Goal: Task Accomplishment & Management: Manage account settings

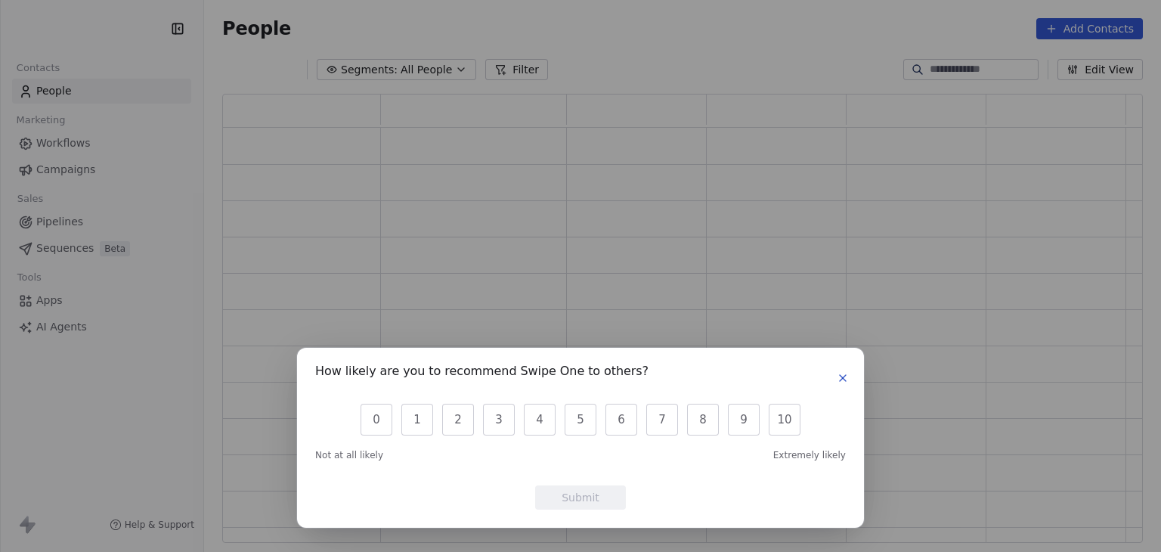
scroll to position [437, 908]
click at [838, 378] on icon "button" at bounding box center [843, 378] width 12 height 12
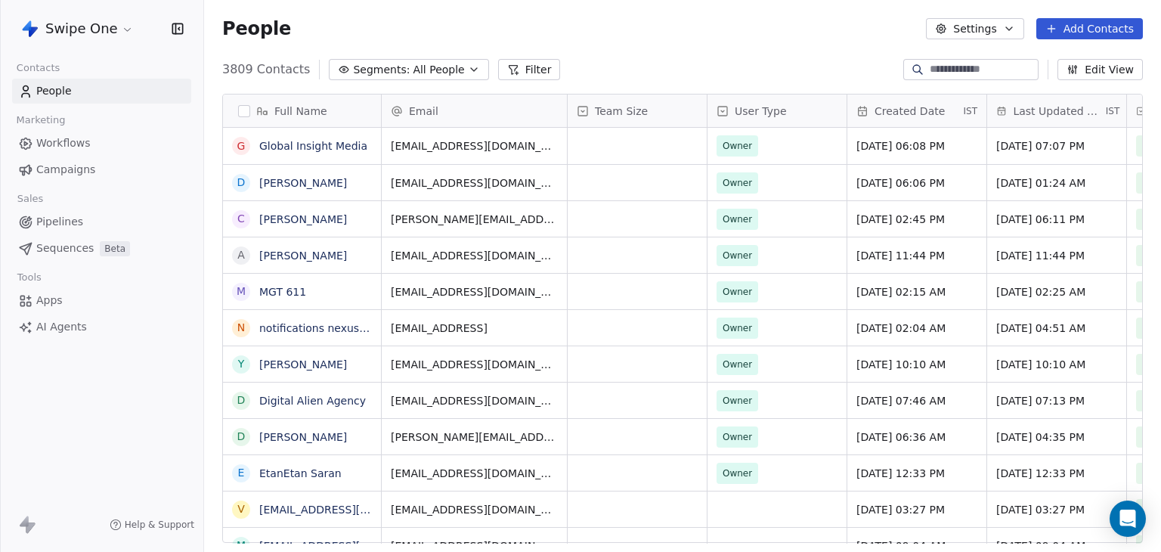
scroll to position [473, 945]
click at [97, 40] on html "Swipe One Contacts People Marketing Workflows Campaigns Sales Pipelines Sequenc…" at bounding box center [580, 276] width 1161 height 552
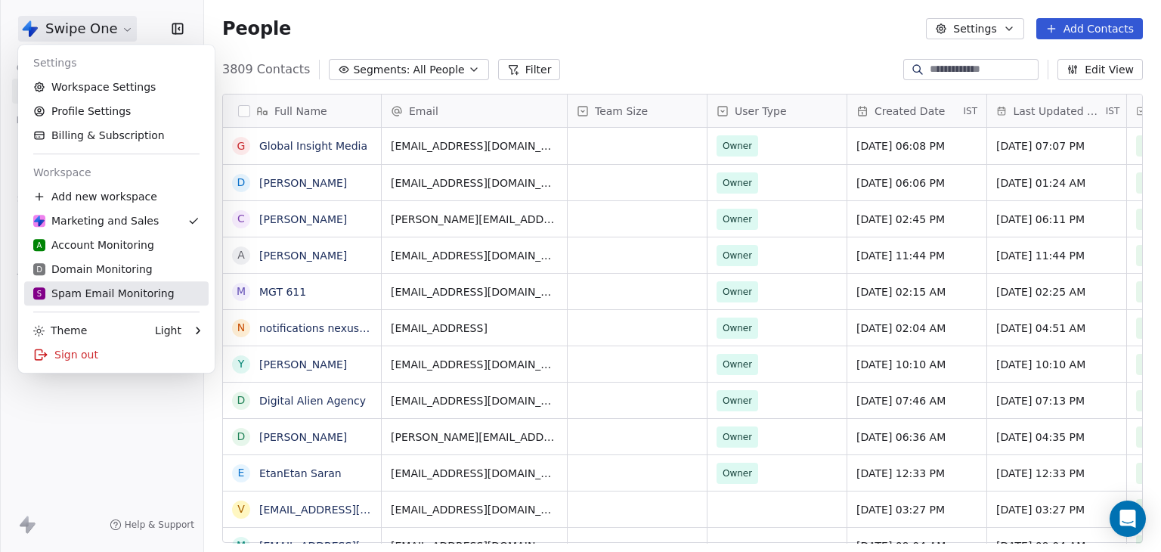
click at [71, 294] on div "S Spam Email Monitoring" at bounding box center [103, 293] width 141 height 15
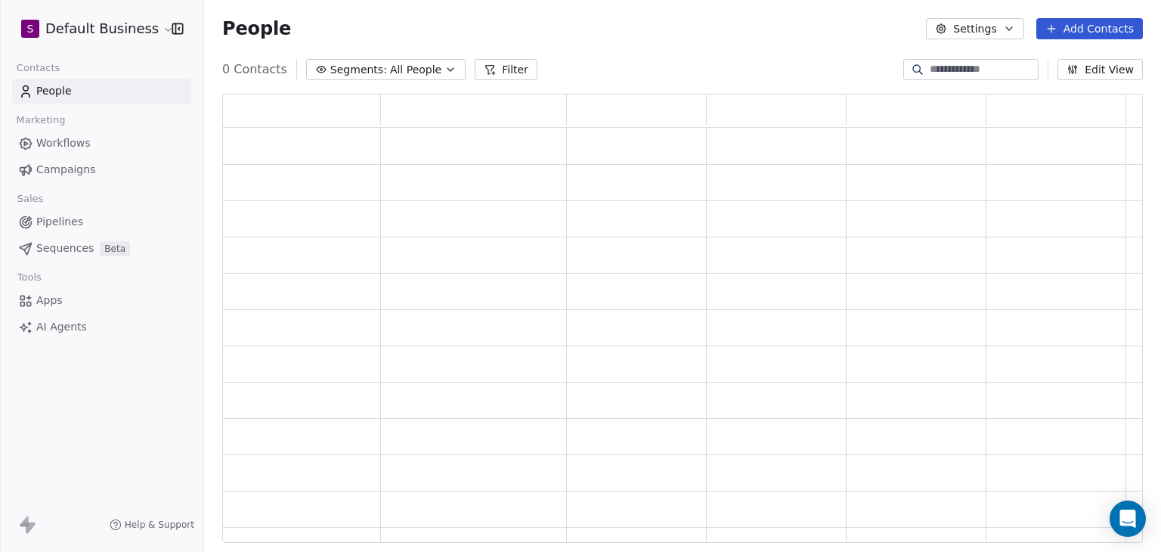
scroll to position [437, 908]
click at [507, 67] on button "Filter" at bounding box center [506, 69] width 63 height 21
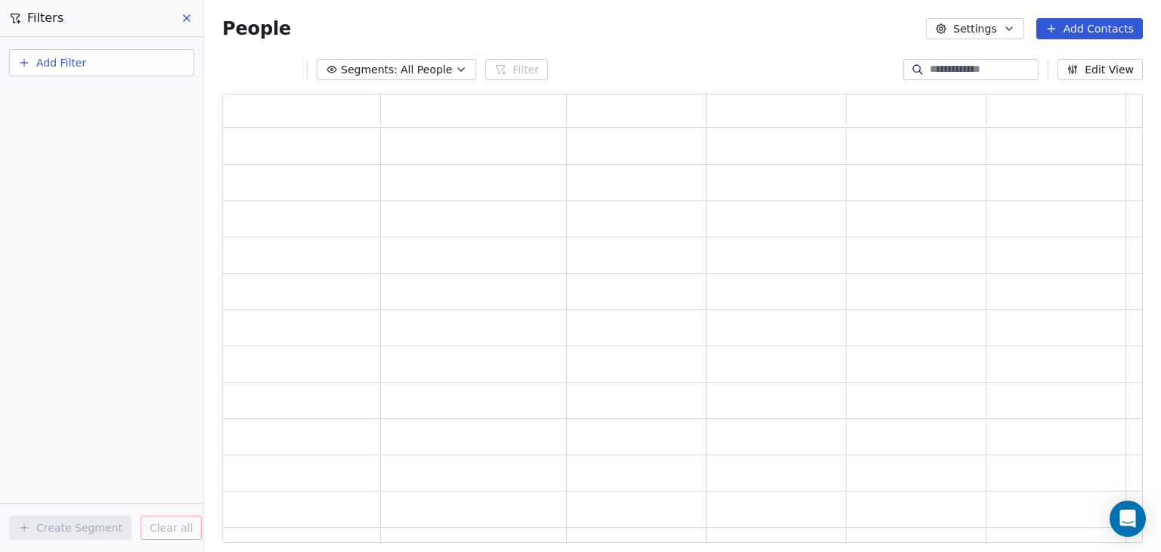
click at [100, 64] on button "Add Filter" at bounding box center [101, 62] width 185 height 27
click at [100, 97] on span "Contact properties" at bounding box center [74, 98] width 98 height 16
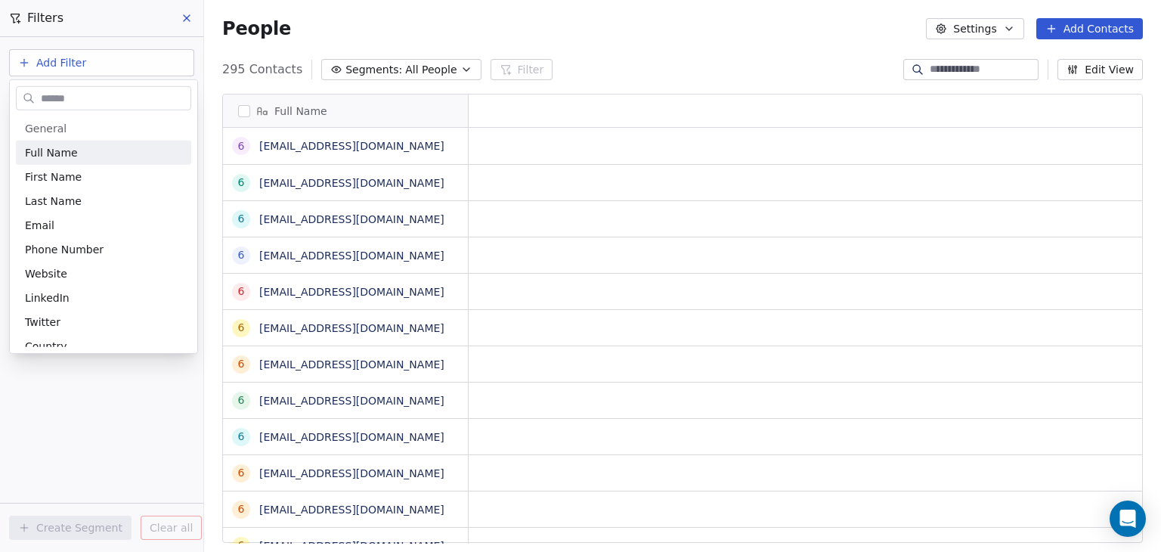
scroll to position [473, 945]
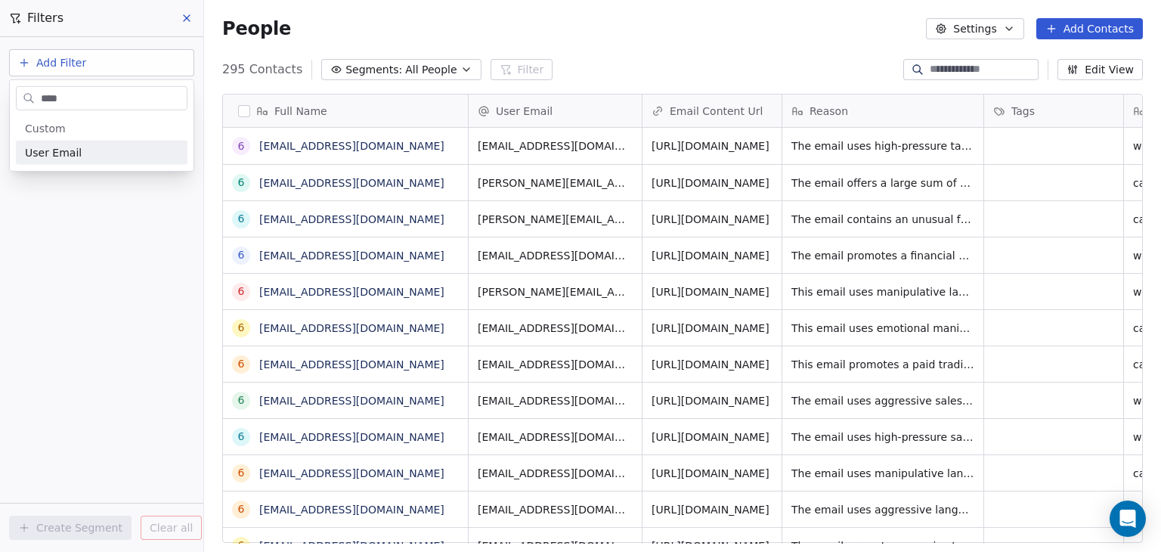
type input "****"
click at [63, 152] on span "User Email" at bounding box center [53, 152] width 57 height 15
click at [94, 67] on button "Add Filter" at bounding box center [101, 62] width 185 height 27
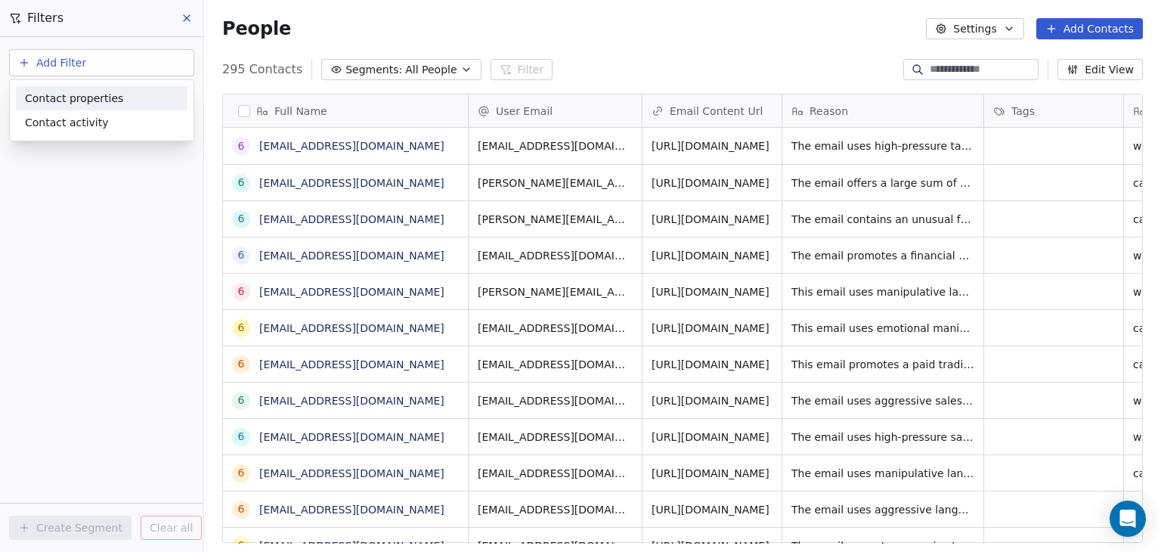
click at [94, 94] on span "Contact properties" at bounding box center [74, 98] width 98 height 16
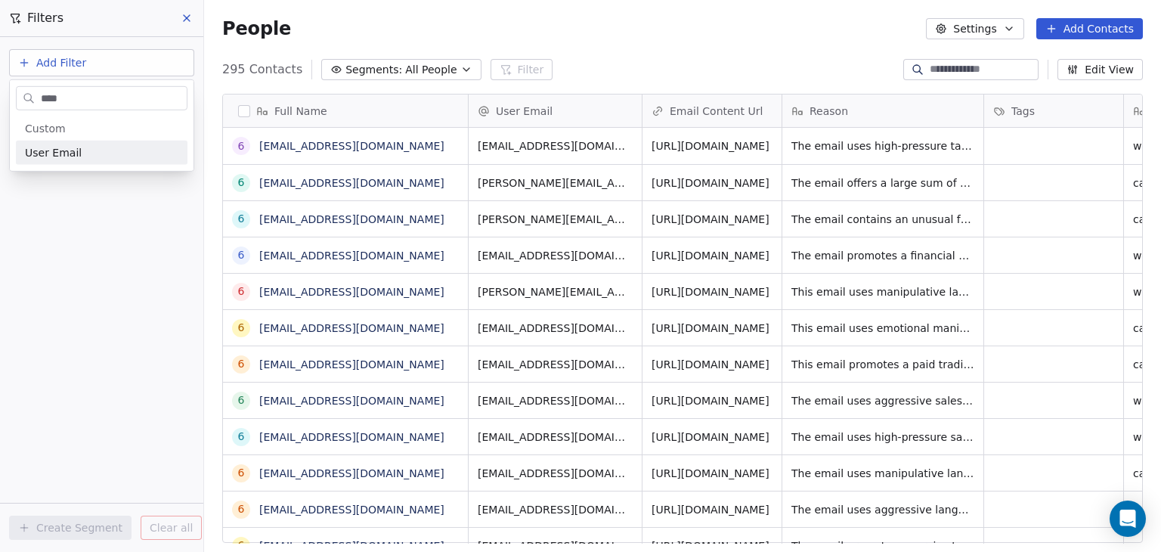
type input "****"
click at [78, 149] on div "User Email" at bounding box center [101, 152] width 153 height 15
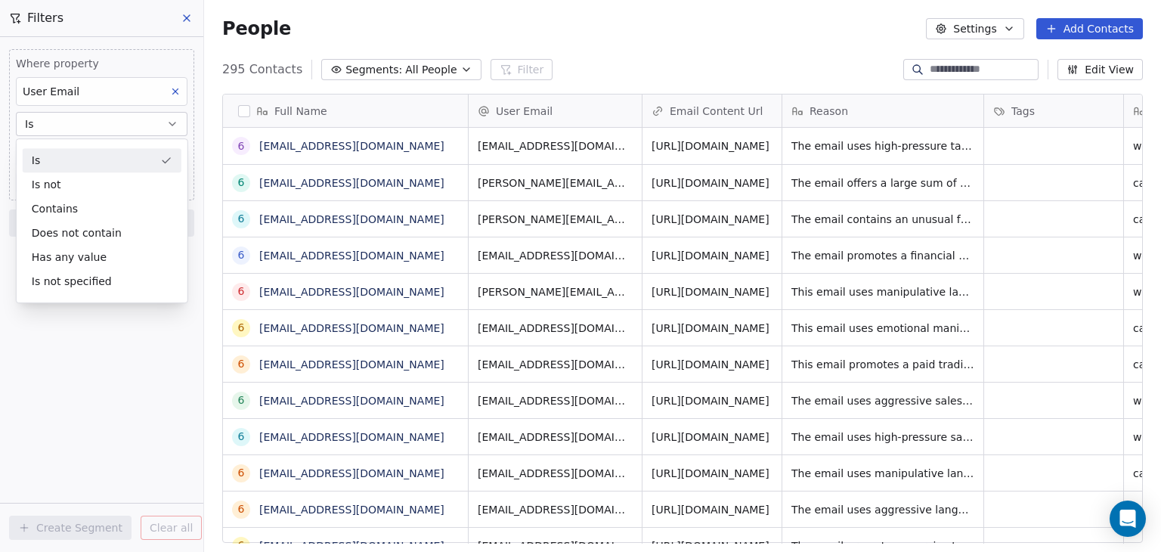
click at [82, 155] on div "Is" at bounding box center [102, 160] width 159 height 24
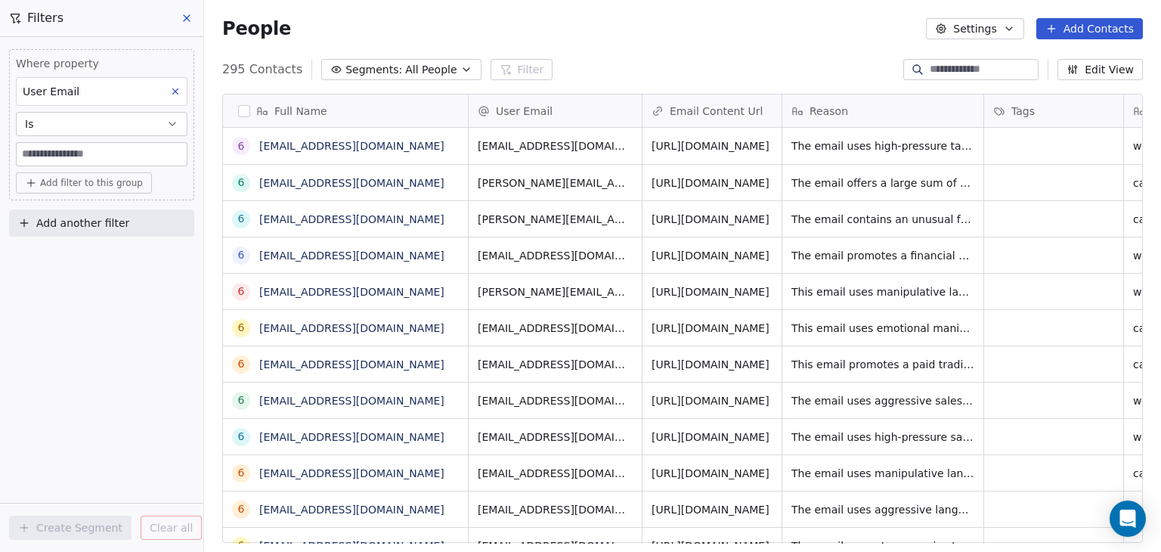
click at [82, 153] on input at bounding box center [102, 154] width 170 height 23
paste input "**********"
type input "**********"
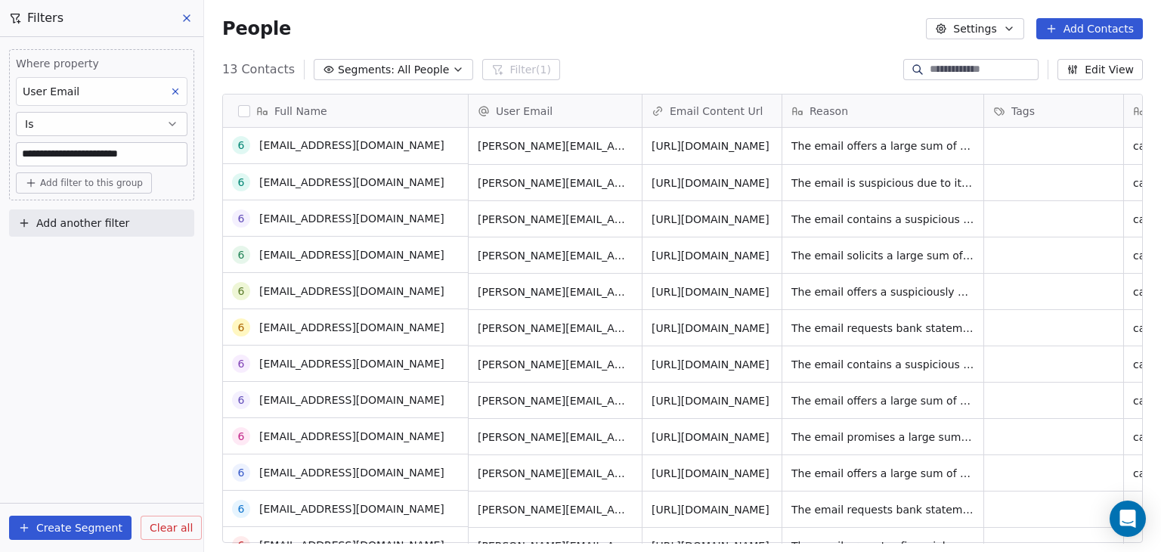
scroll to position [0, 0]
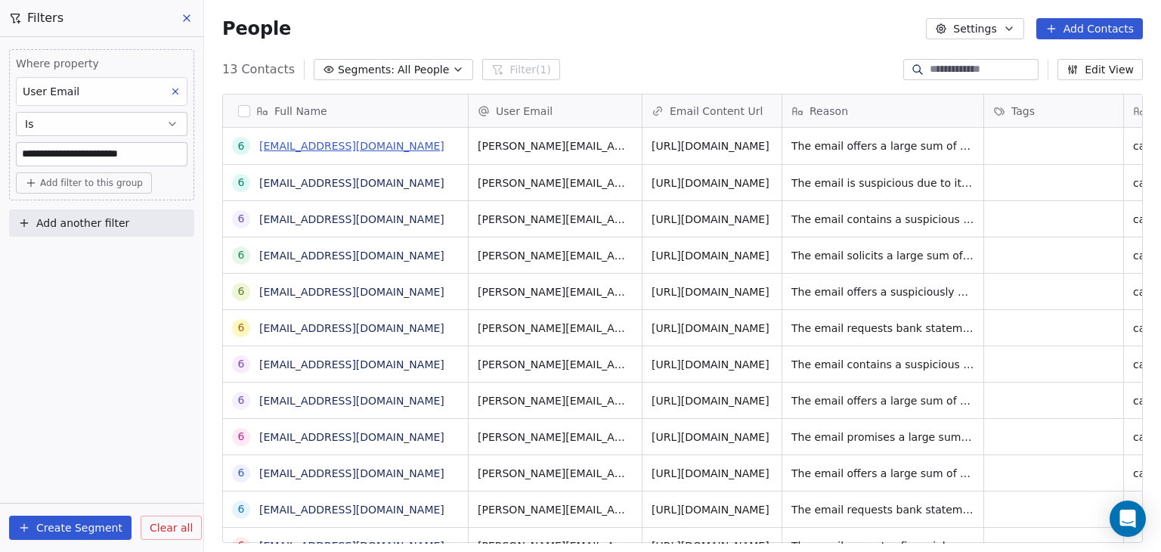
click at [343, 144] on link "68c309f7e4e2d4e9f388c673@spam.com" at bounding box center [351, 146] width 185 height 12
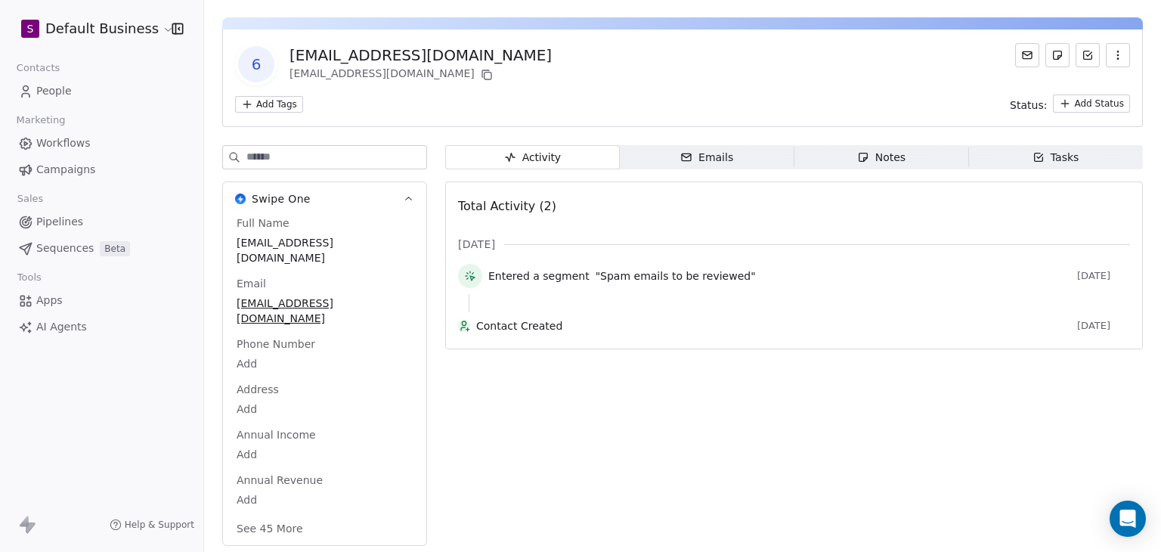
scroll to position [43, 0]
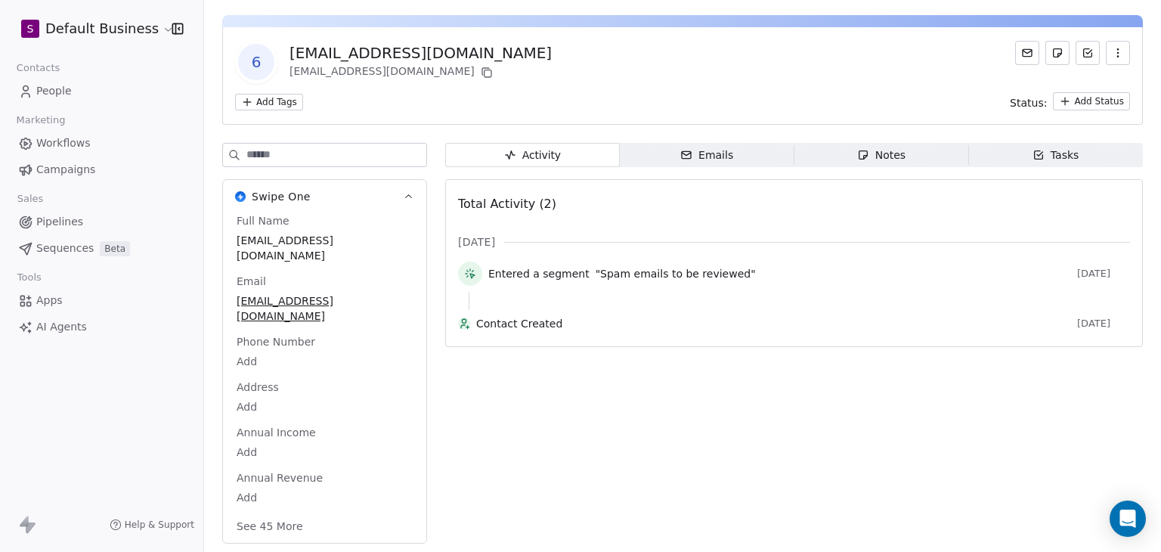
click at [271, 518] on button "See 45 More" at bounding box center [269, 525] width 85 height 27
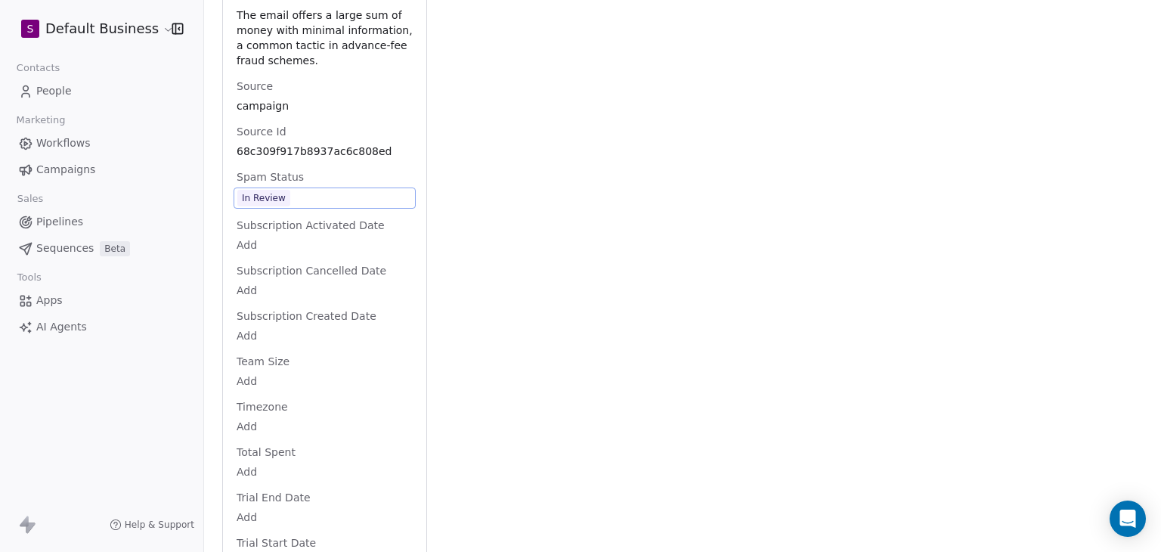
scroll to position [1824, 0]
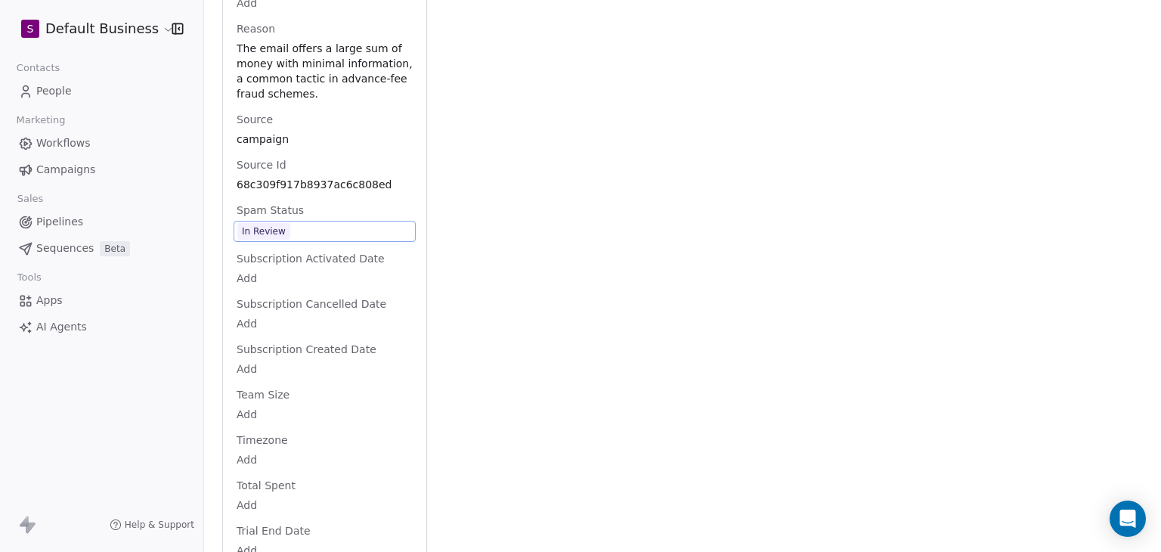
click at [301, 240] on span "In Review" at bounding box center [324, 231] width 175 height 17
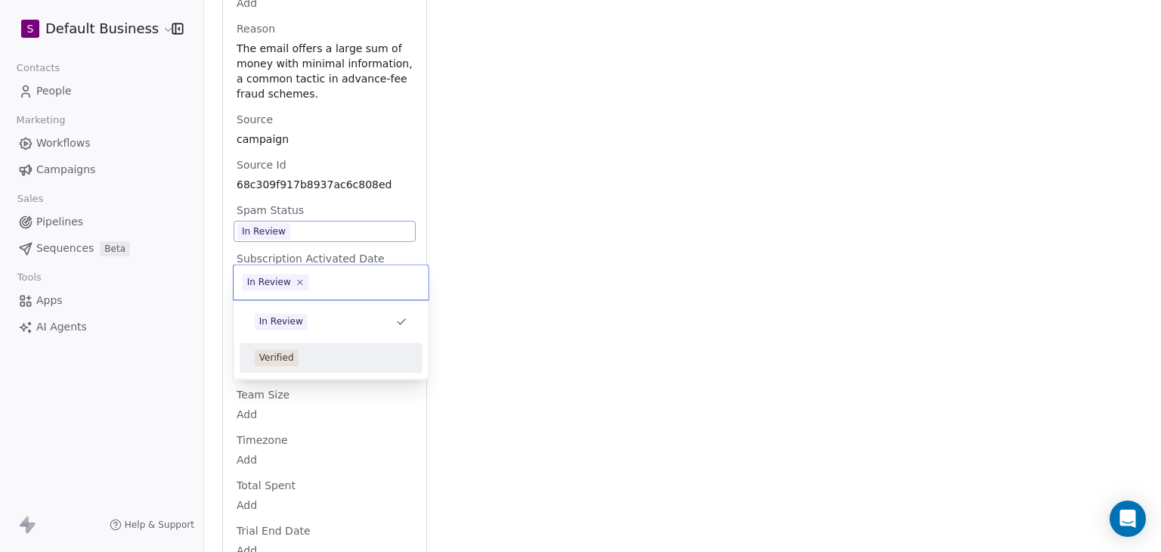
click at [316, 348] on div "Verified" at bounding box center [331, 357] width 171 height 24
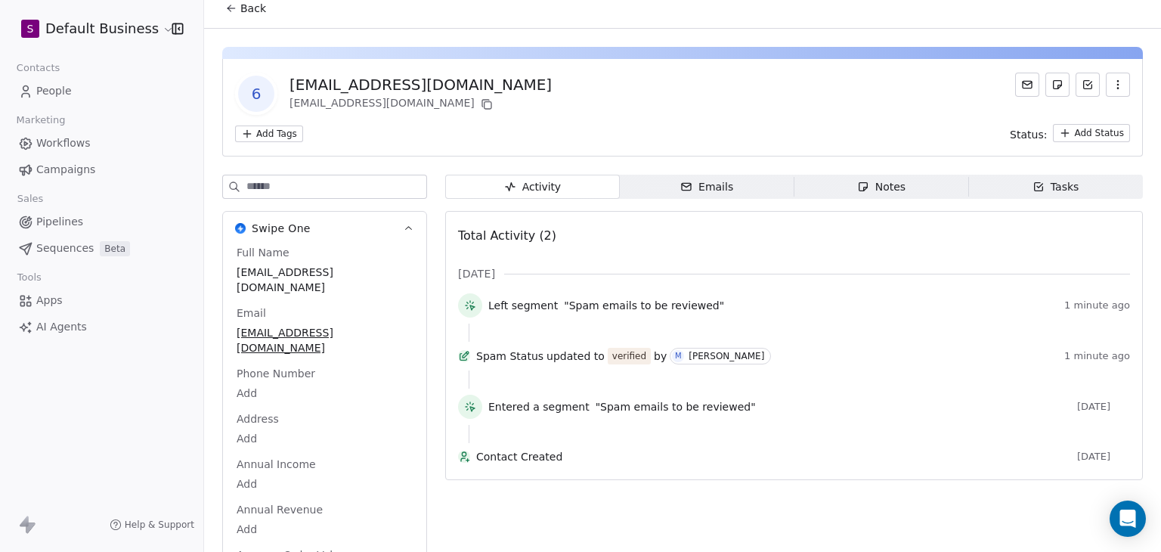
scroll to position [0, 0]
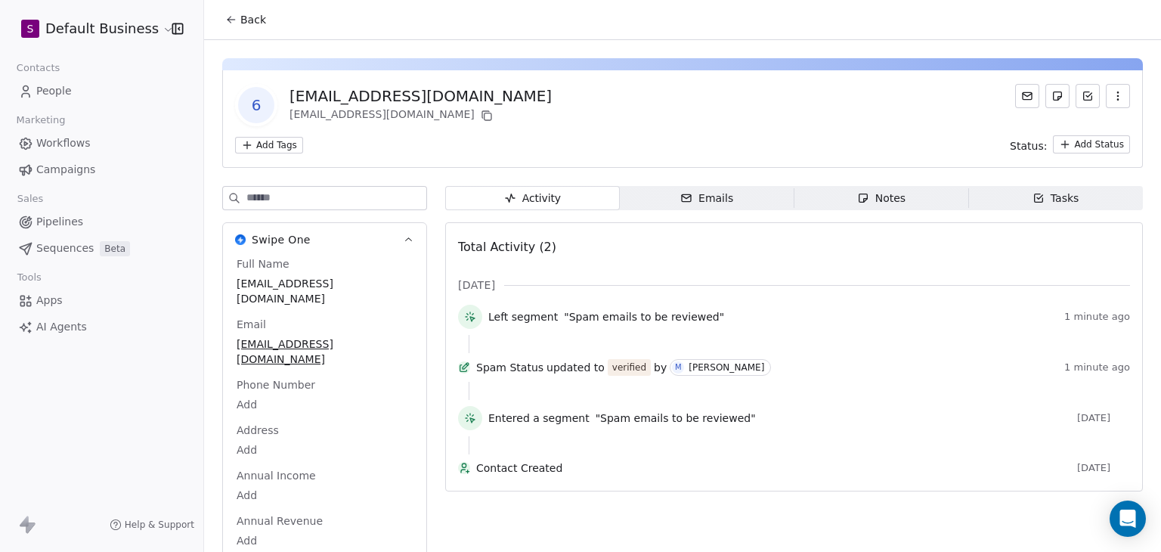
click at [700, 266] on div "Total Activity (2) Sep 2025 Left segment "Spam emails to be reviewed" 1 minute …" at bounding box center [794, 356] width 672 height 249
click at [228, 21] on icon at bounding box center [231, 20] width 12 height 12
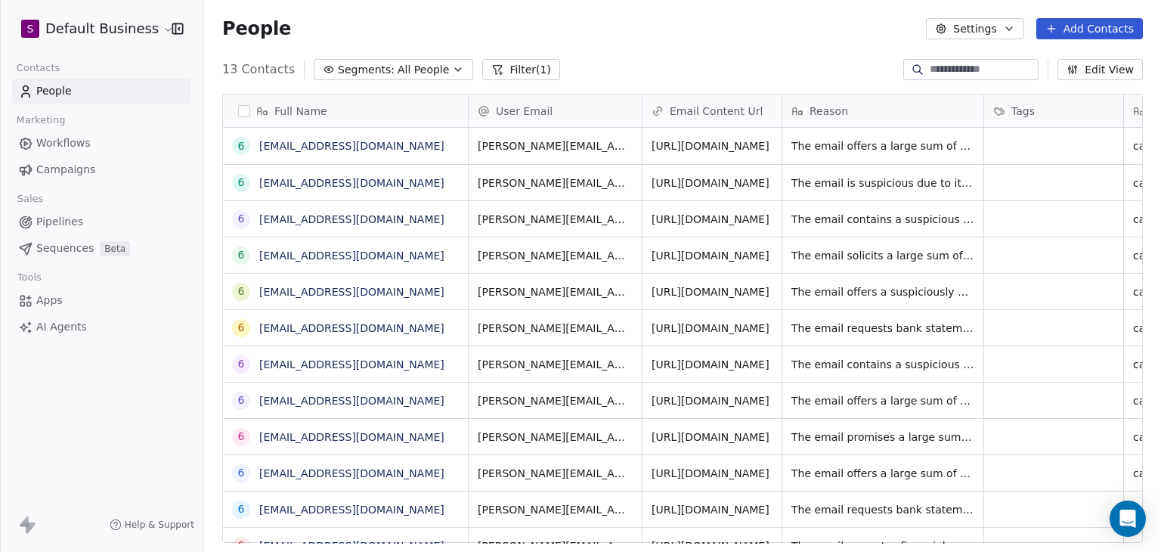
scroll to position [473, 945]
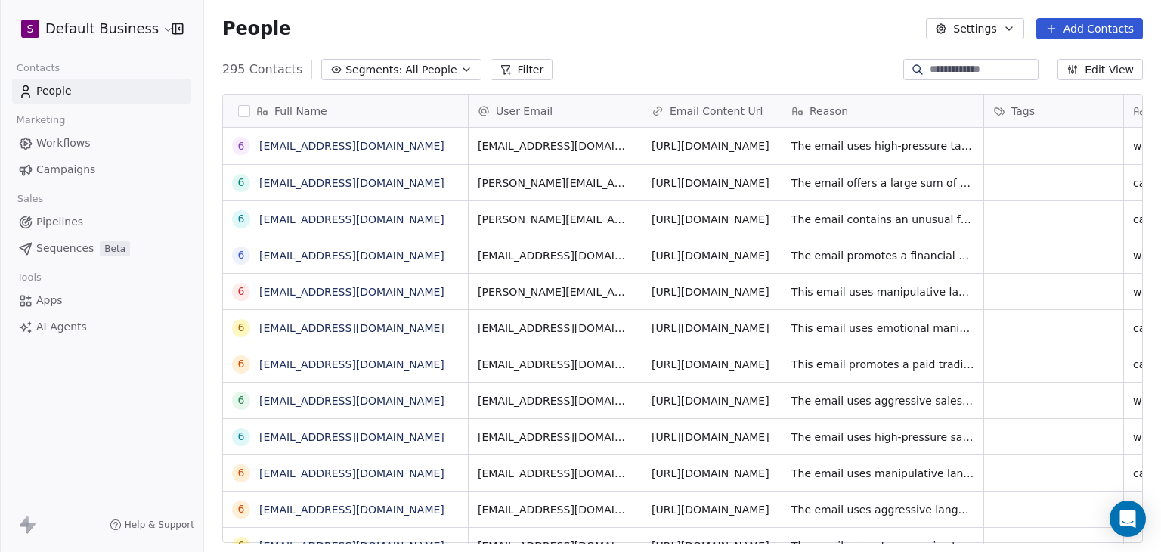
scroll to position [473, 945]
click at [366, 147] on link "68c602c0e4e2d4e9f3a340ff@spam.com" at bounding box center [351, 146] width 185 height 12
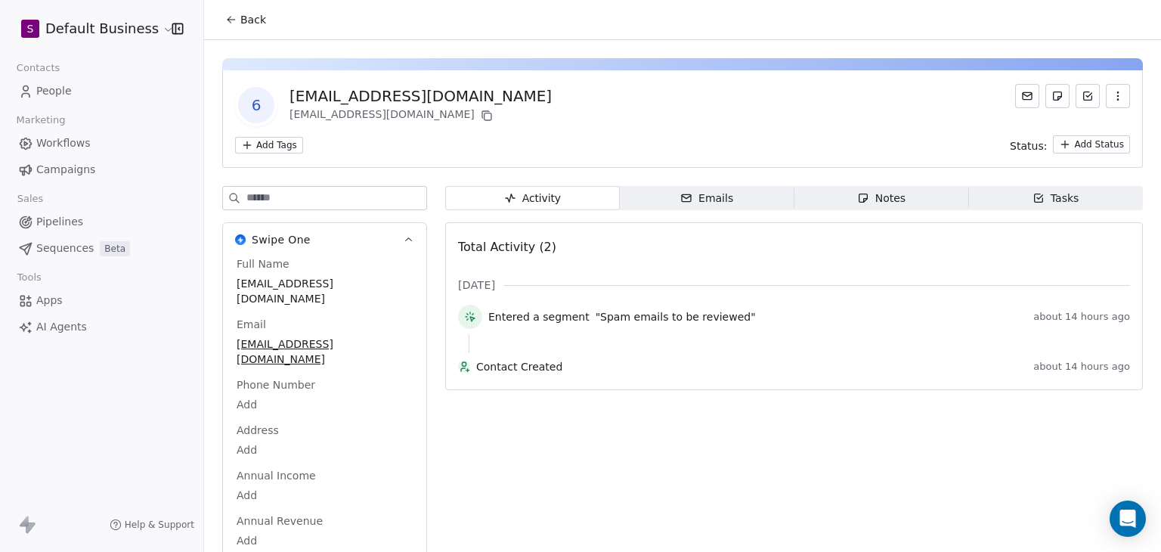
click at [261, 26] on span "Back" at bounding box center [253, 19] width 26 height 15
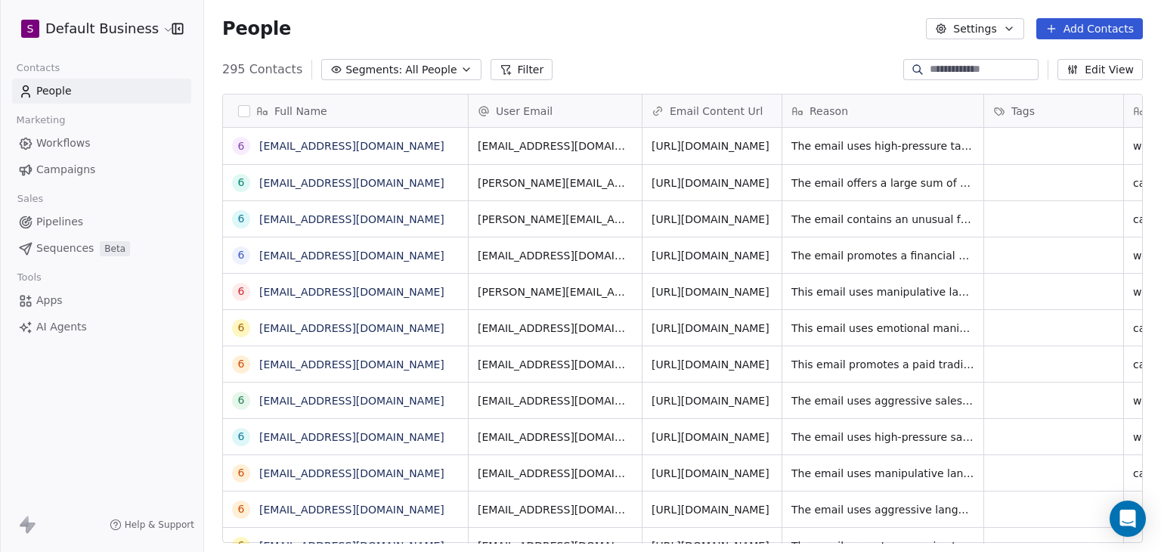
scroll to position [473, 945]
click at [490, 67] on button "Filter" at bounding box center [521, 69] width 63 height 21
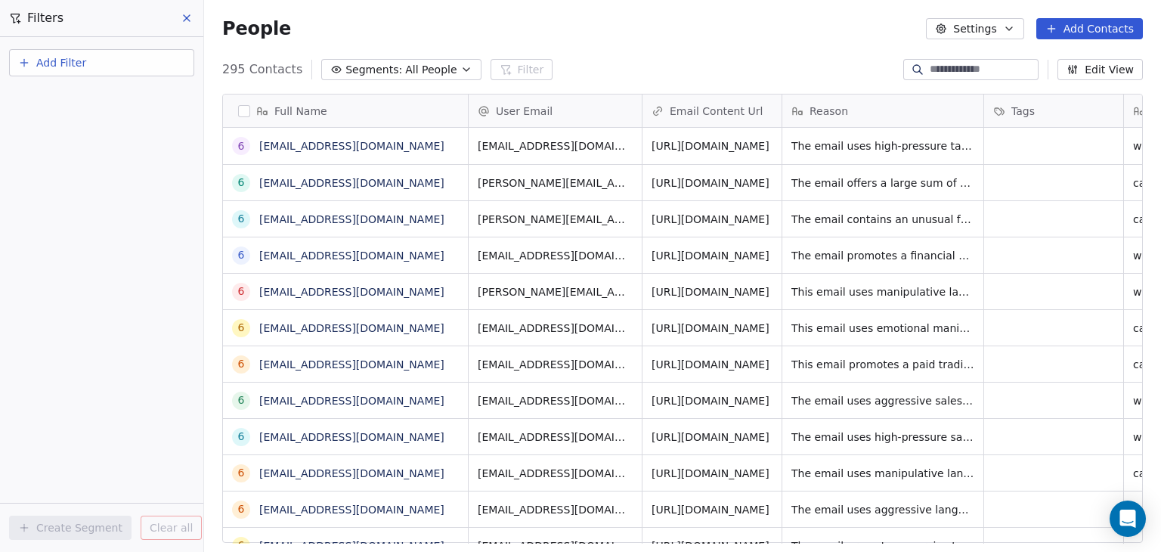
click at [114, 60] on button "Add Filter" at bounding box center [101, 62] width 185 height 27
click at [112, 91] on span "Contact properties" at bounding box center [74, 98] width 98 height 16
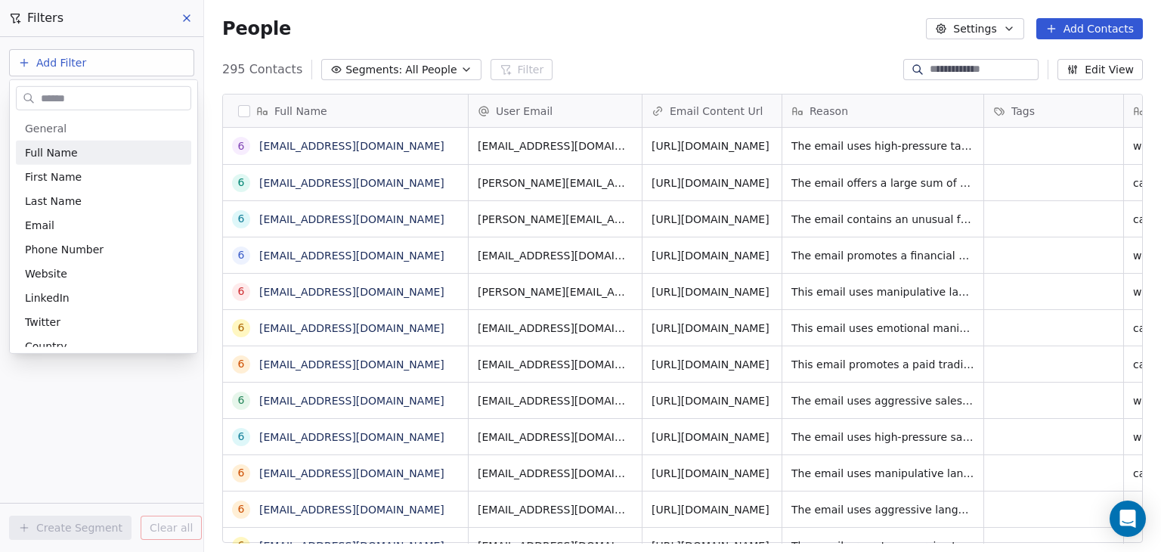
click at [110, 101] on input "text" at bounding box center [114, 98] width 153 height 22
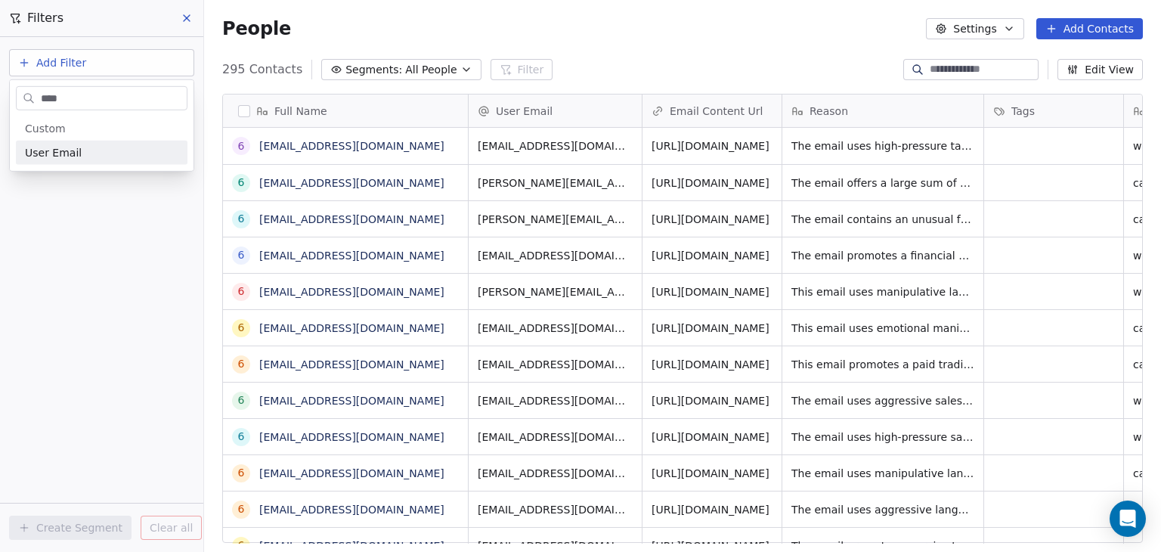
type input "****"
click at [85, 152] on div "User Email" at bounding box center [101, 152] width 153 height 15
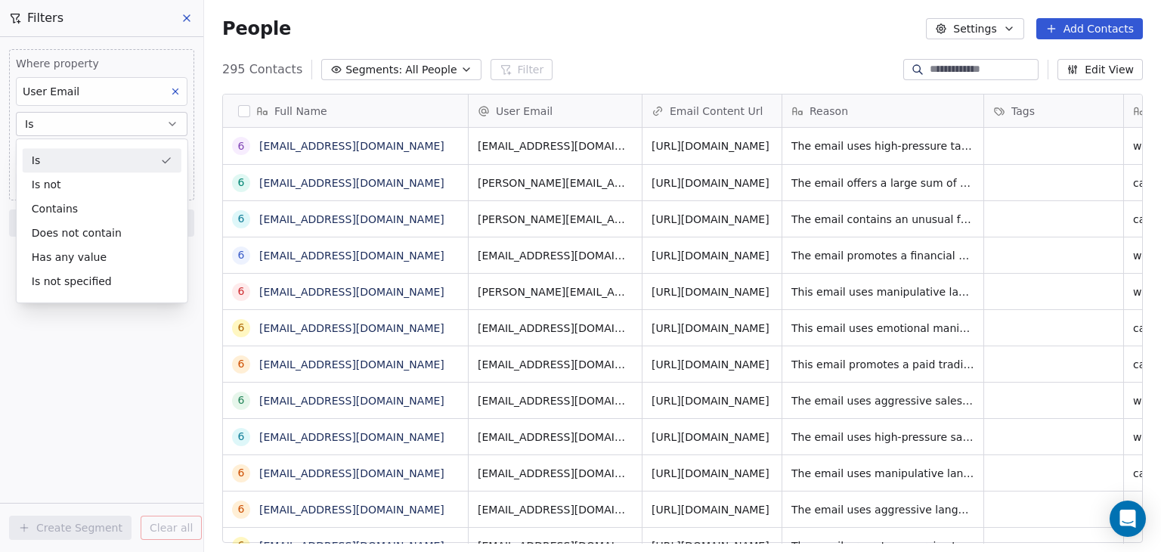
click at [94, 148] on div "Is" at bounding box center [102, 160] width 159 height 24
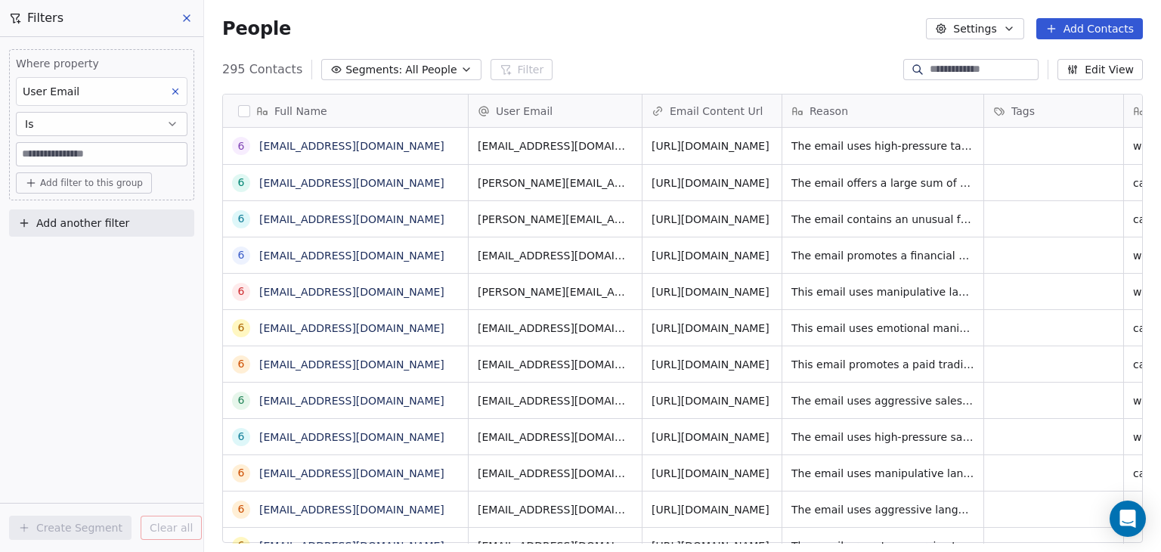
click at [94, 148] on input at bounding box center [102, 154] width 170 height 23
paste input "**********"
type input "**********"
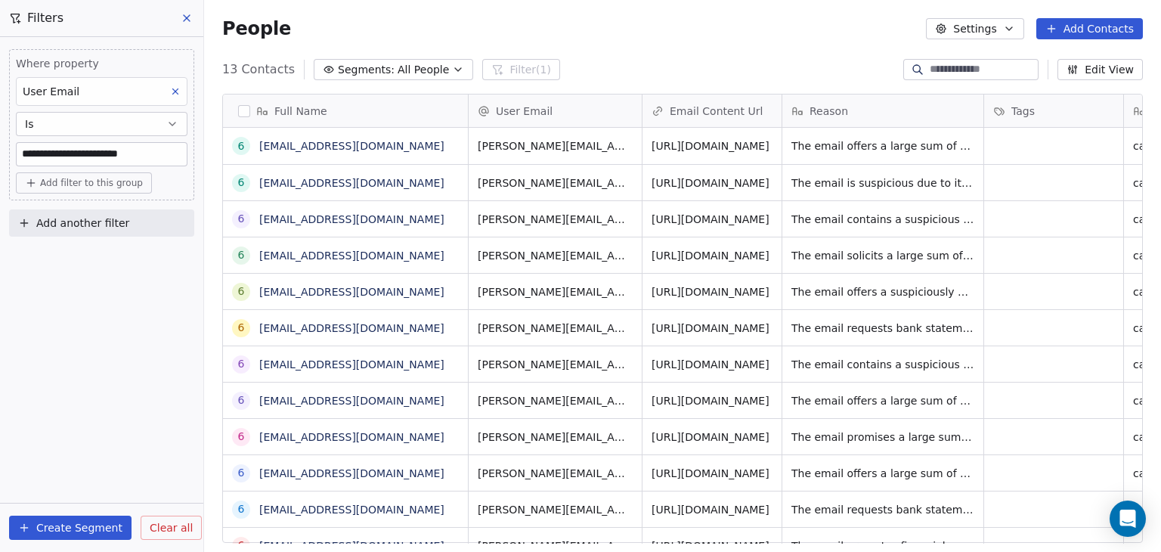
click at [193, 20] on button at bounding box center [187, 18] width 23 height 21
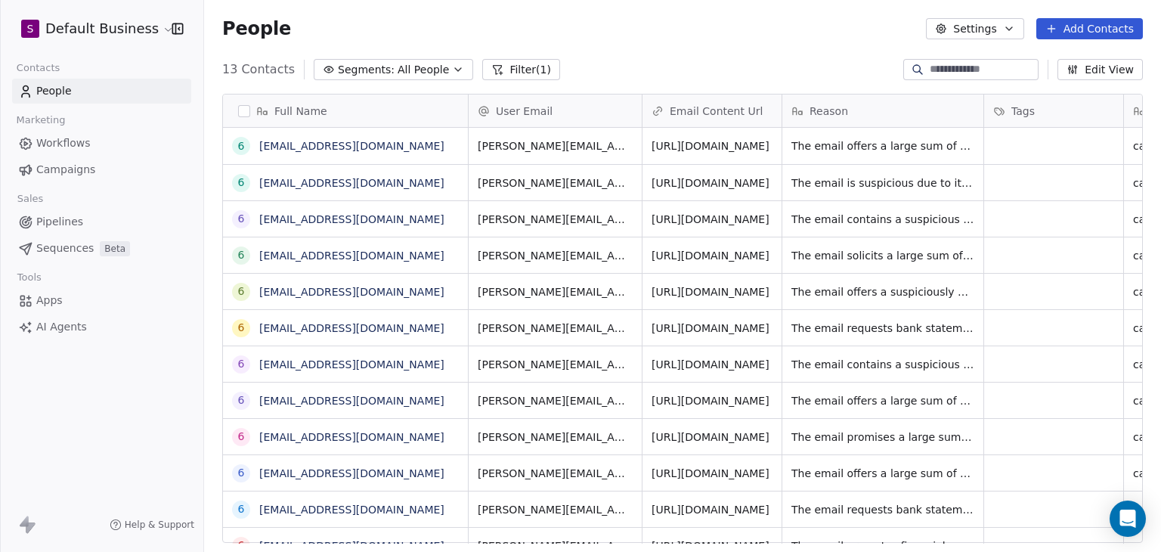
click at [498, 66] on button "Filter (1)" at bounding box center [521, 69] width 78 height 21
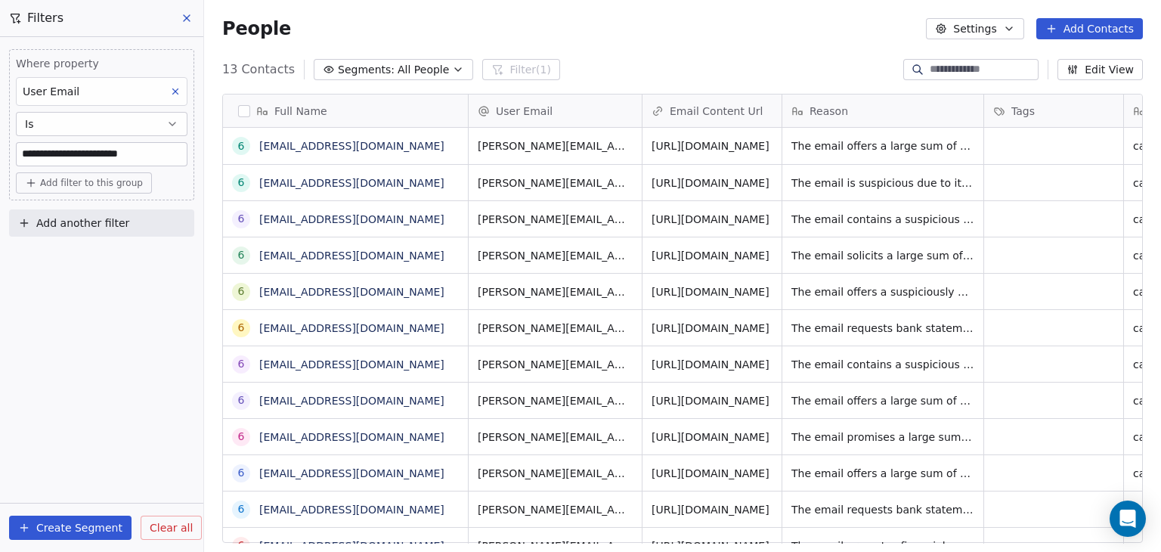
click at [157, 527] on span "Clear all" at bounding box center [171, 528] width 43 height 16
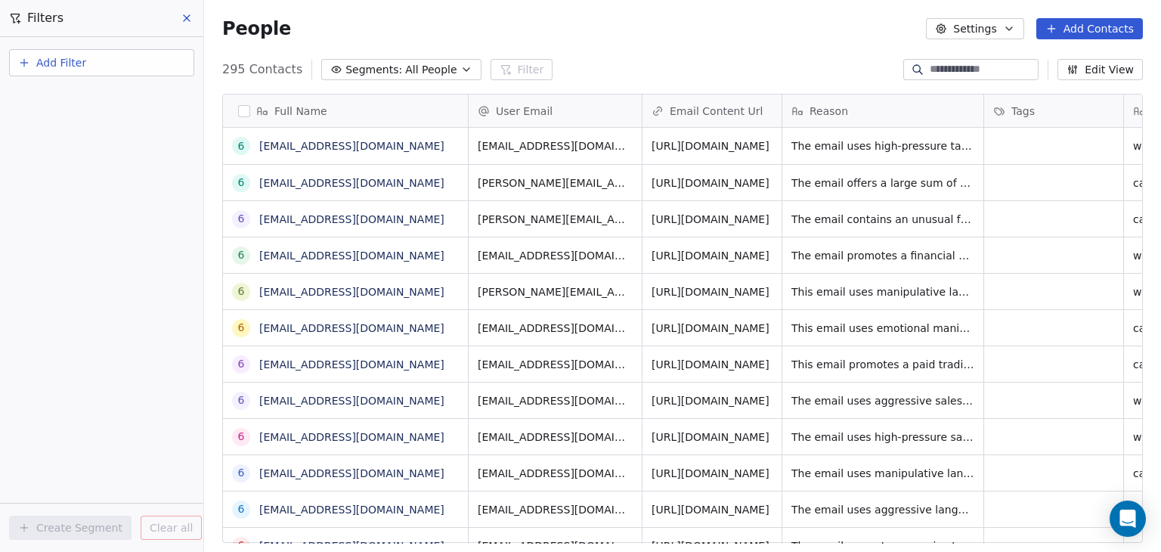
click at [178, 23] on button at bounding box center [187, 18] width 23 height 21
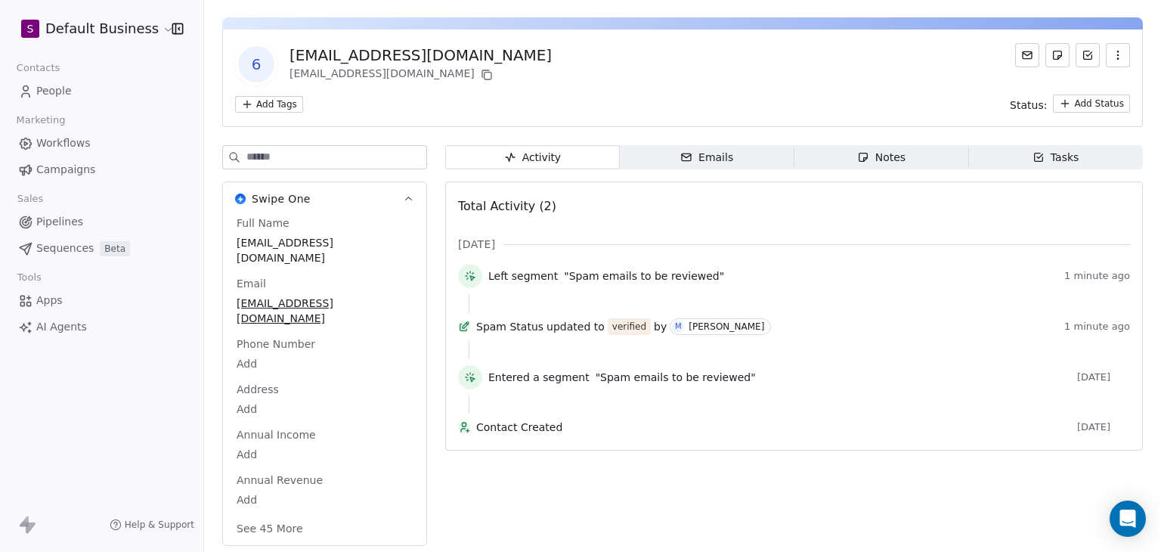
scroll to position [43, 0]
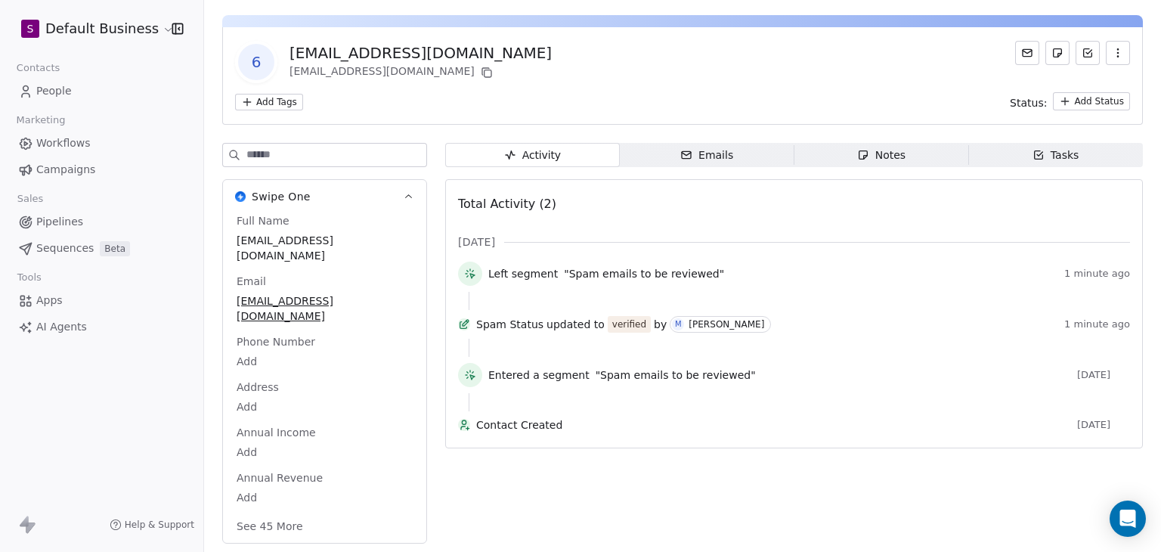
click at [267, 523] on button "See 45 More" at bounding box center [269, 525] width 85 height 27
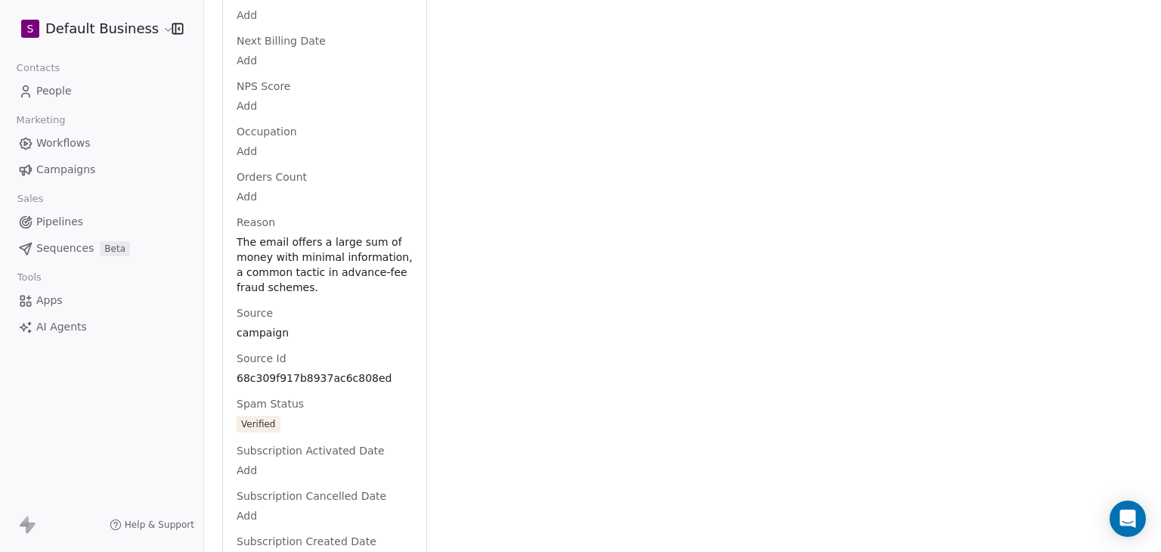
scroll to position [1664, 0]
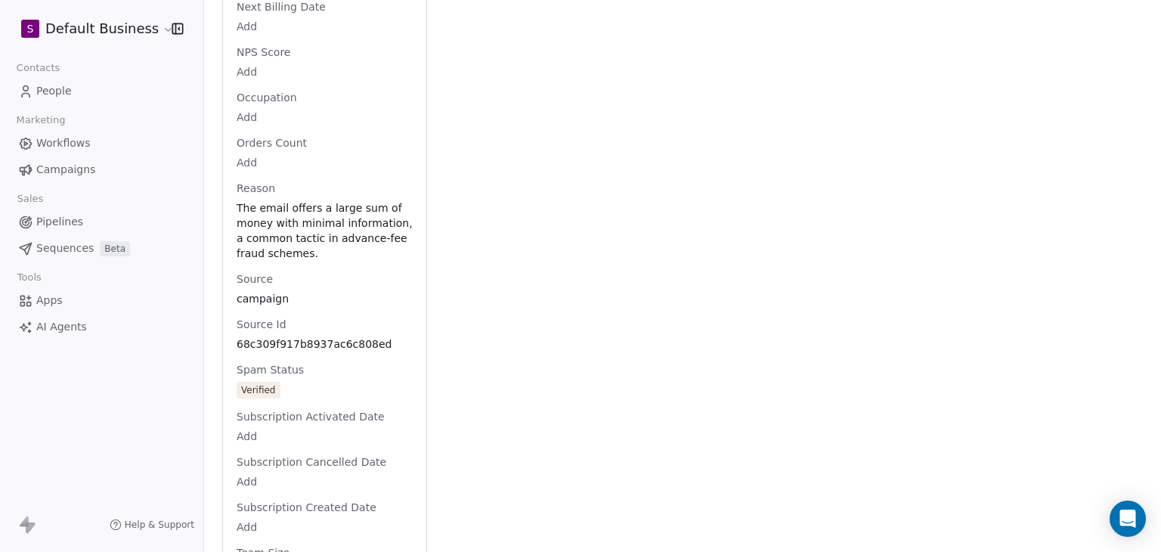
drag, startPoint x: 323, startPoint y: 296, endPoint x: 308, endPoint y: 294, distance: 16.0
click at [308, 261] on span "The email offers a large sum of money with minimal information, a common tactic…" at bounding box center [324, 231] width 175 height 60
click at [311, 261] on span "The email offers a large sum of money with minimal information, a common tactic…" at bounding box center [324, 231] width 175 height 60
click at [327, 261] on span "The email offers a large sum of money with minimal information, a common tactic…" at bounding box center [324, 231] width 175 height 60
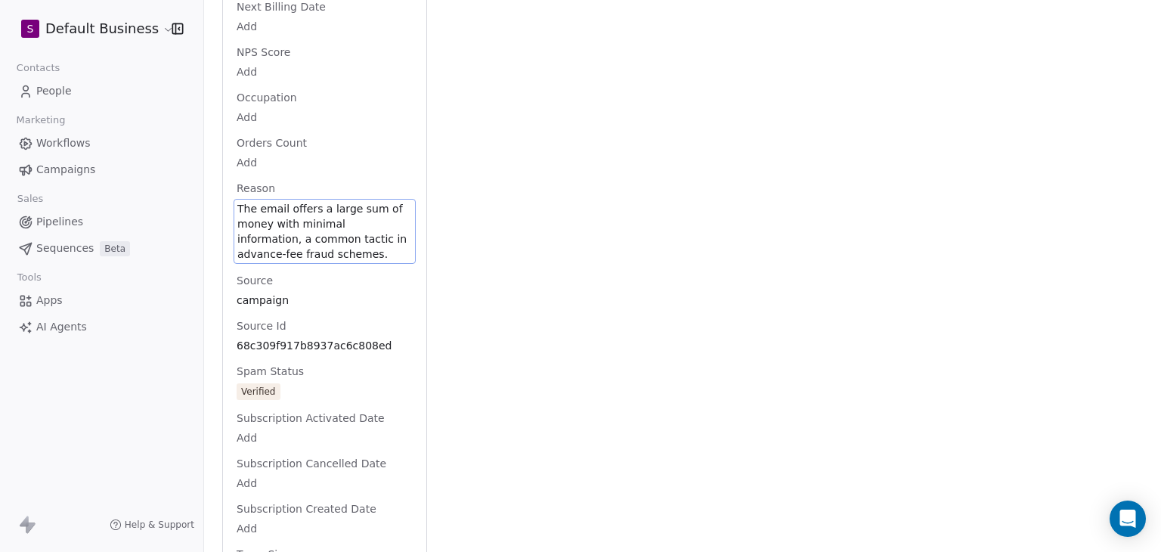
click at [327, 261] on span "The email offers a large sum of money with minimal information, a common tactic…" at bounding box center [324, 231] width 175 height 60
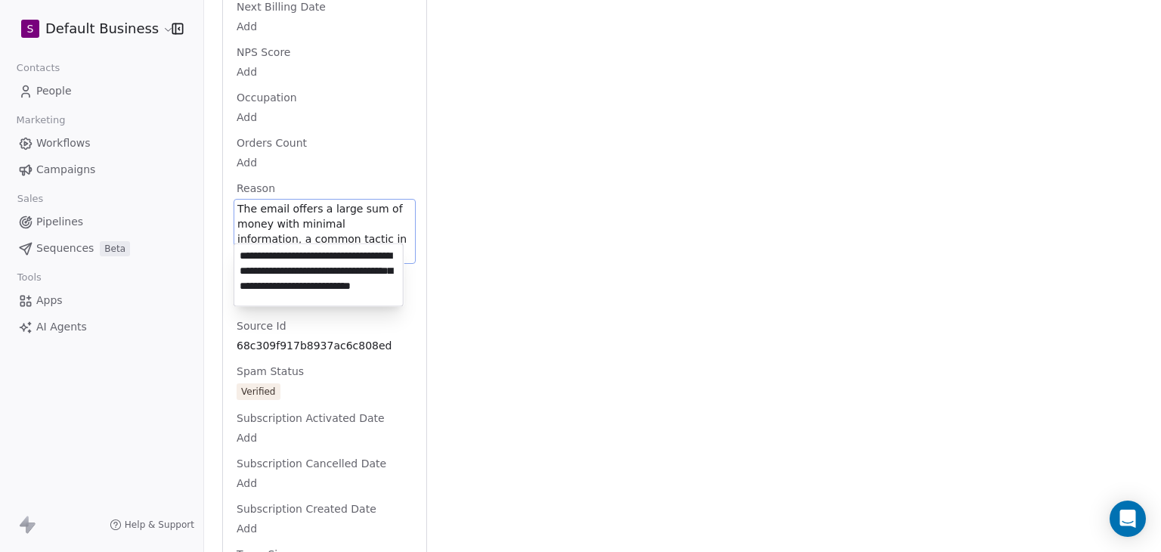
scroll to position [6, 0]
click at [489, 286] on html "S Default Business Contacts People Marketing Workflows Campaigns Sales Pipeline…" at bounding box center [580, 276] width 1161 height 552
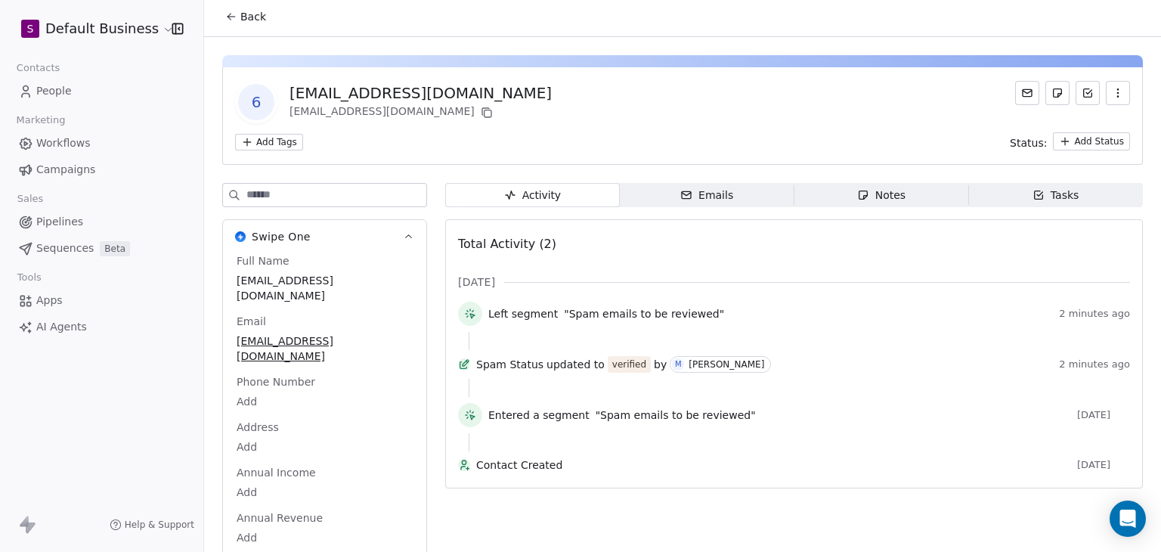
scroll to position [0, 0]
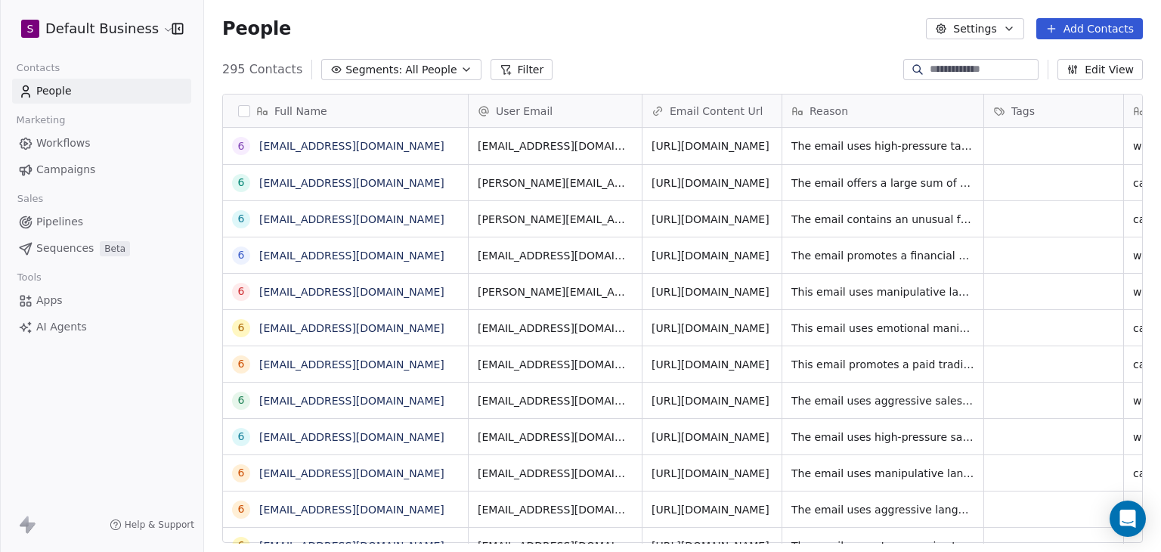
scroll to position [473, 945]
click at [54, 16] on html "S Default Business Contacts People Marketing Workflows Campaigns Sales Pipeline…" at bounding box center [580, 276] width 1161 height 552
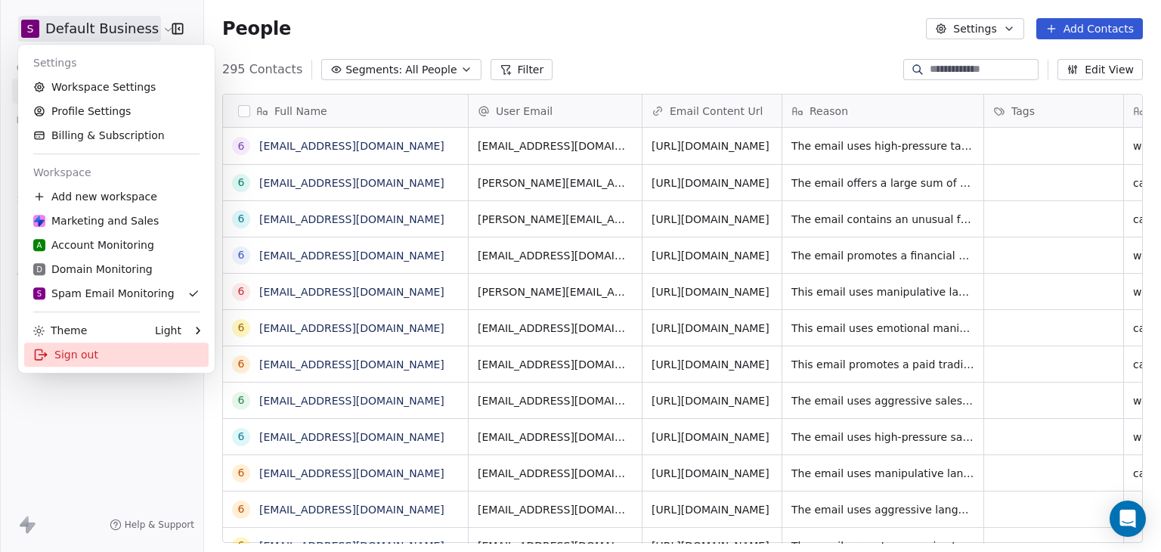
click at [63, 352] on div "Sign out" at bounding box center [116, 354] width 184 height 24
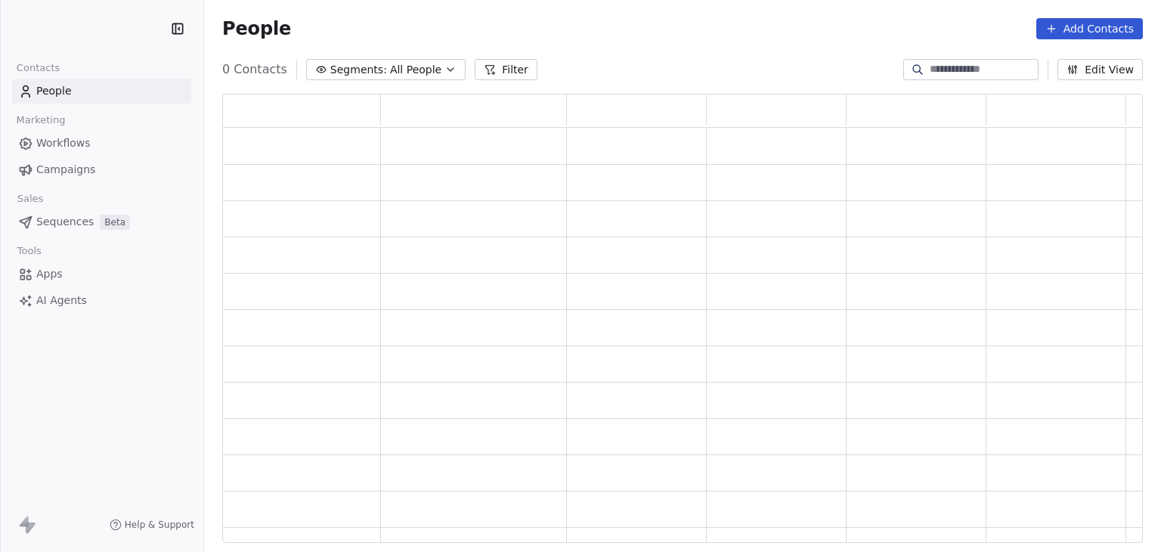
scroll to position [437, 908]
